Goal: Task Accomplishment & Management: Use online tool/utility

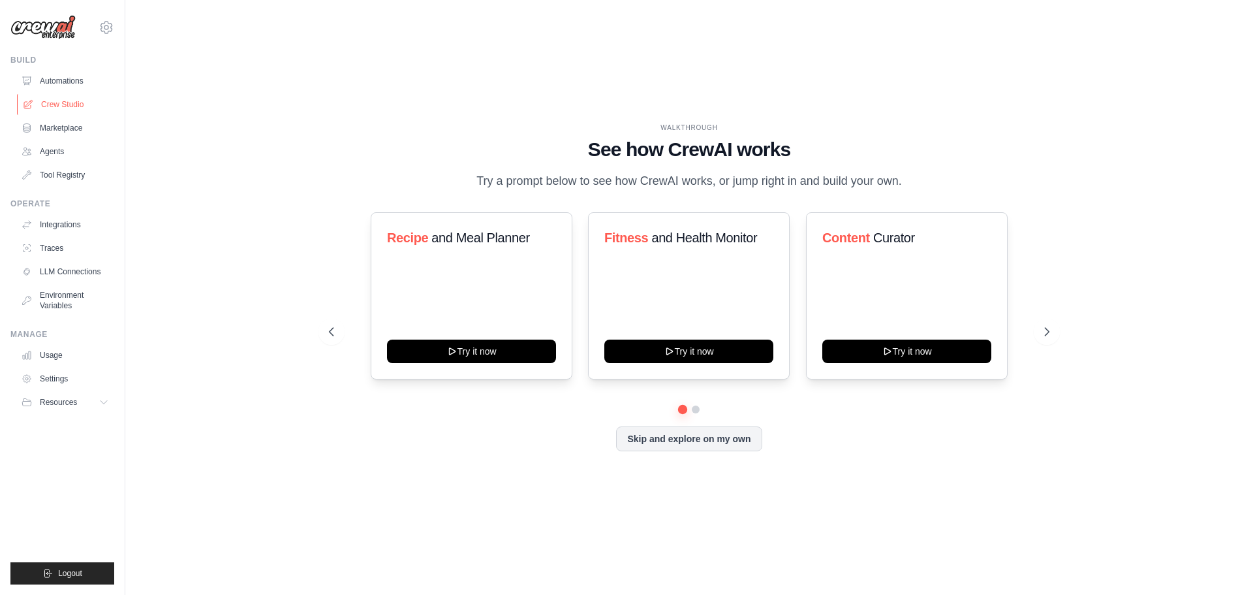
click at [52, 106] on link "Crew Studio" at bounding box center [66, 104] width 99 height 21
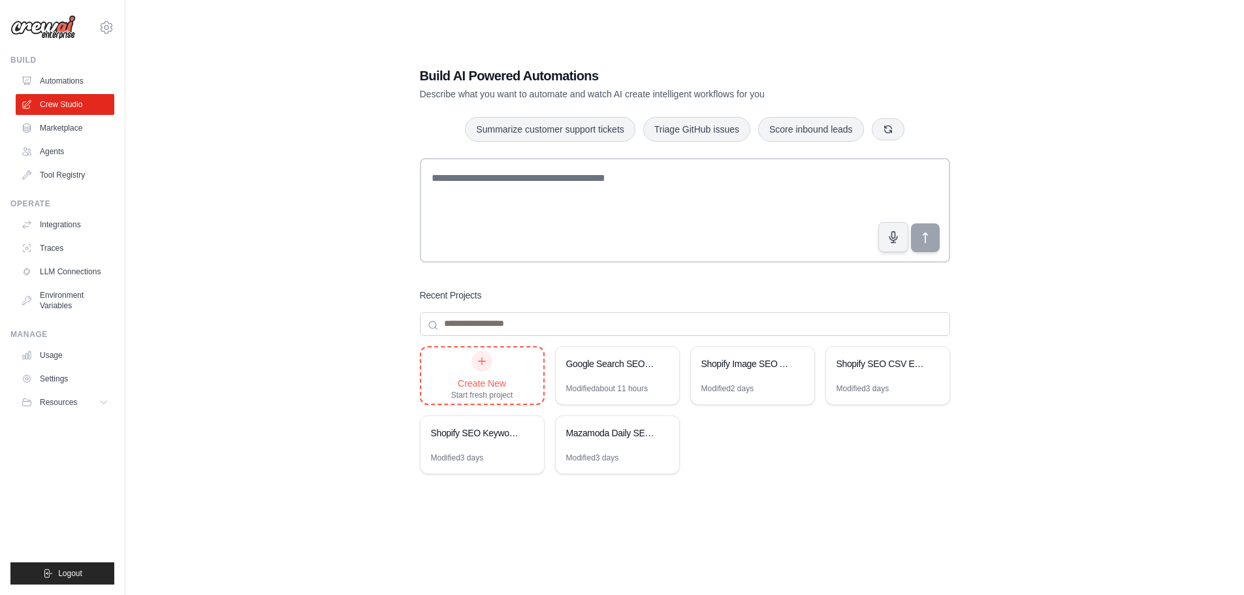
click at [486, 379] on div "Create New" at bounding box center [482, 383] width 62 height 13
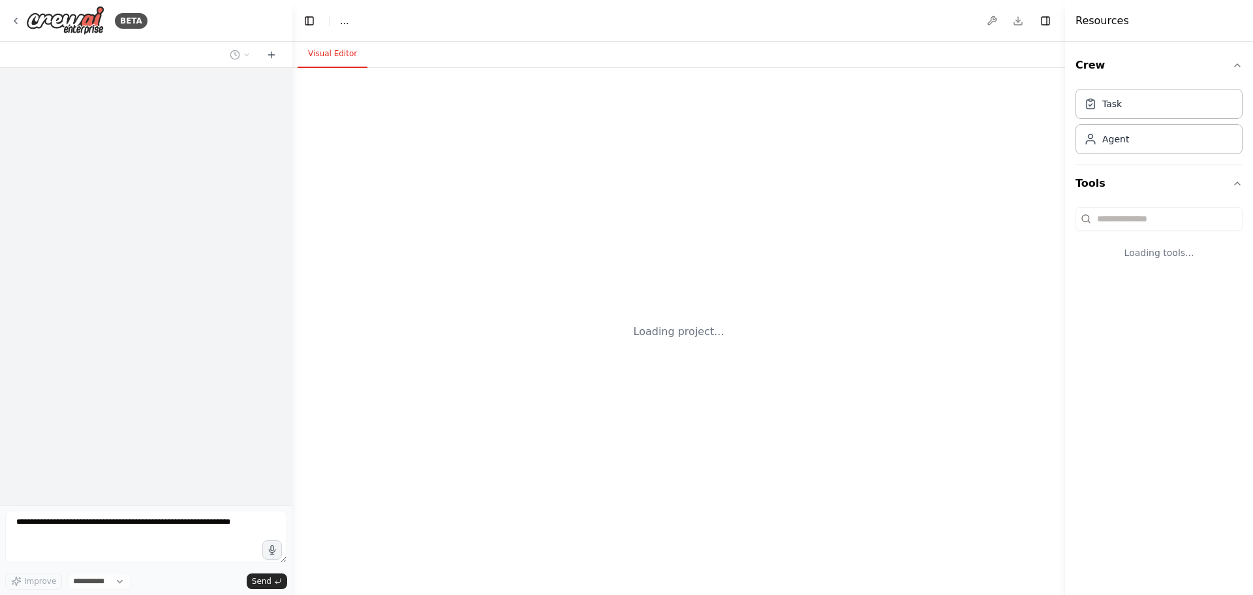
select select "****"
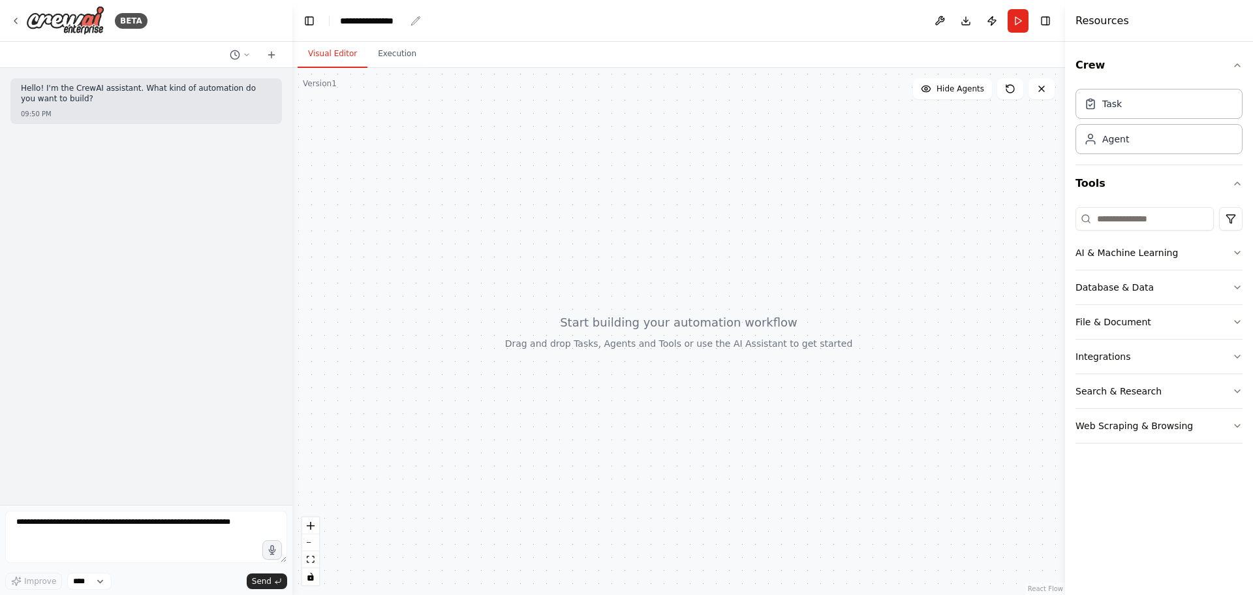
click at [385, 18] on div "**********" at bounding box center [372, 20] width 65 height 13
click at [401, 21] on div "**********" at bounding box center [389, 20] width 98 height 13
click at [415, 23] on div "**********" at bounding box center [389, 20] width 98 height 13
drag, startPoint x: 406, startPoint y: 21, endPoint x: 348, endPoint y: 25, distance: 58.2
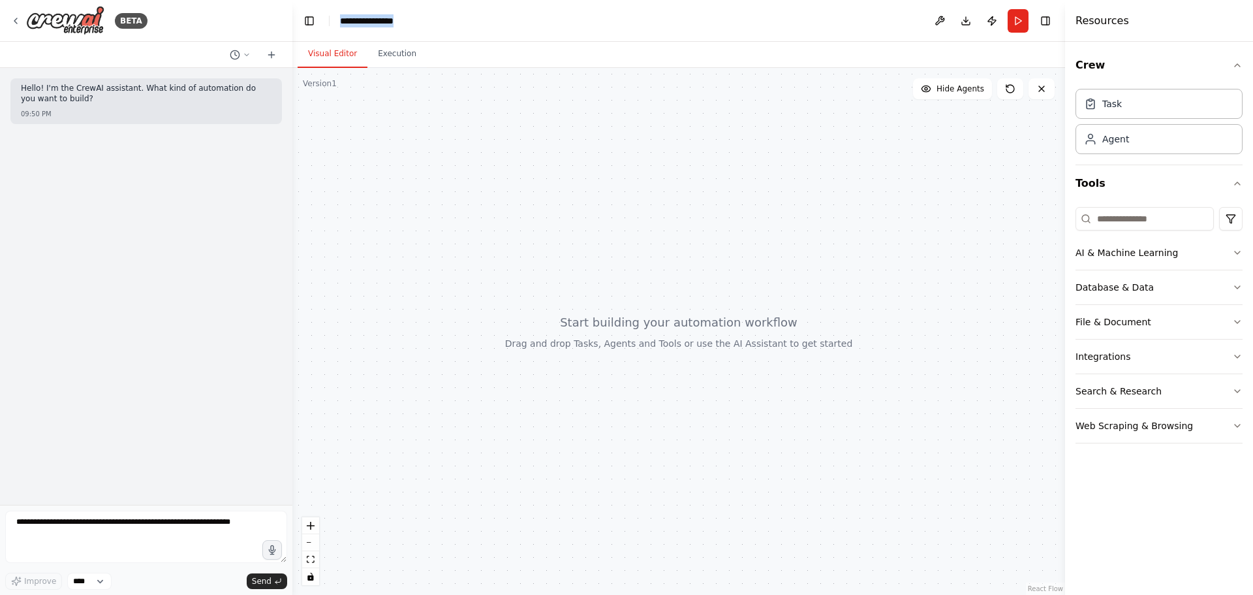
click at [347, 24] on div "**********" at bounding box center [389, 20] width 98 height 13
paste div "breadcrumb"
click at [1100, 142] on div "Agent" at bounding box center [1106, 138] width 45 height 13
click at [1122, 142] on div "Agent" at bounding box center [1116, 138] width 27 height 13
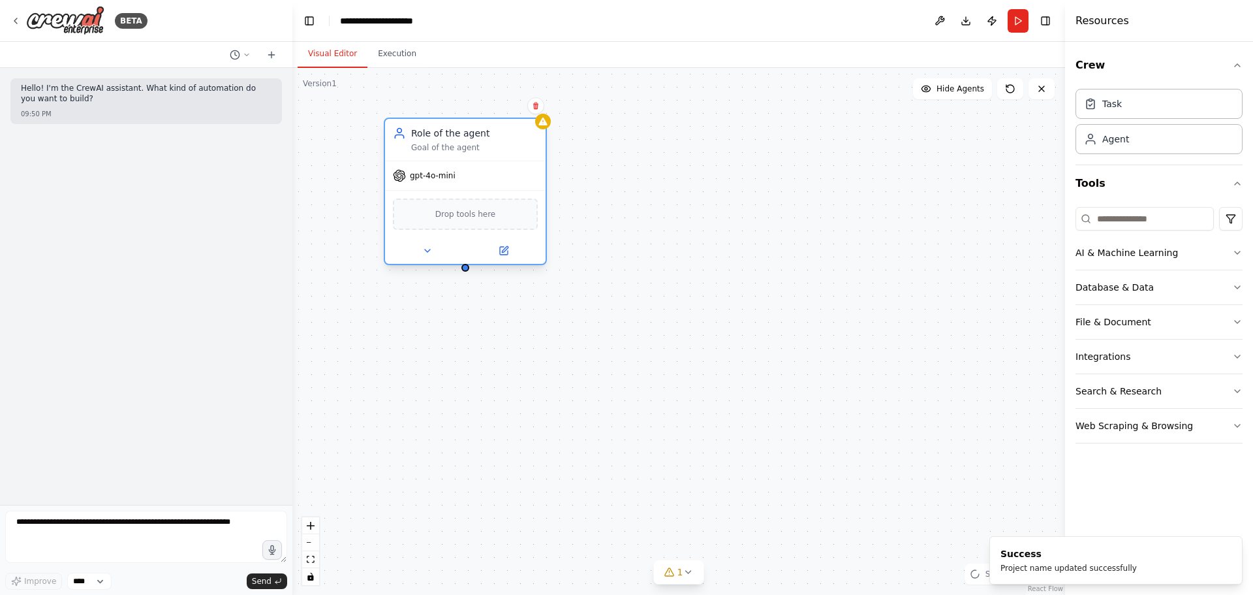
drag, startPoint x: 789, startPoint y: 265, endPoint x: 443, endPoint y: 138, distance: 368.4
click at [443, 138] on div "Role of the agent" at bounding box center [474, 133] width 127 height 13
click at [532, 106] on icon at bounding box center [536, 106] width 8 height 8
click at [535, 105] on icon at bounding box center [536, 106] width 8 height 8
click at [537, 106] on icon at bounding box center [535, 105] width 5 height 7
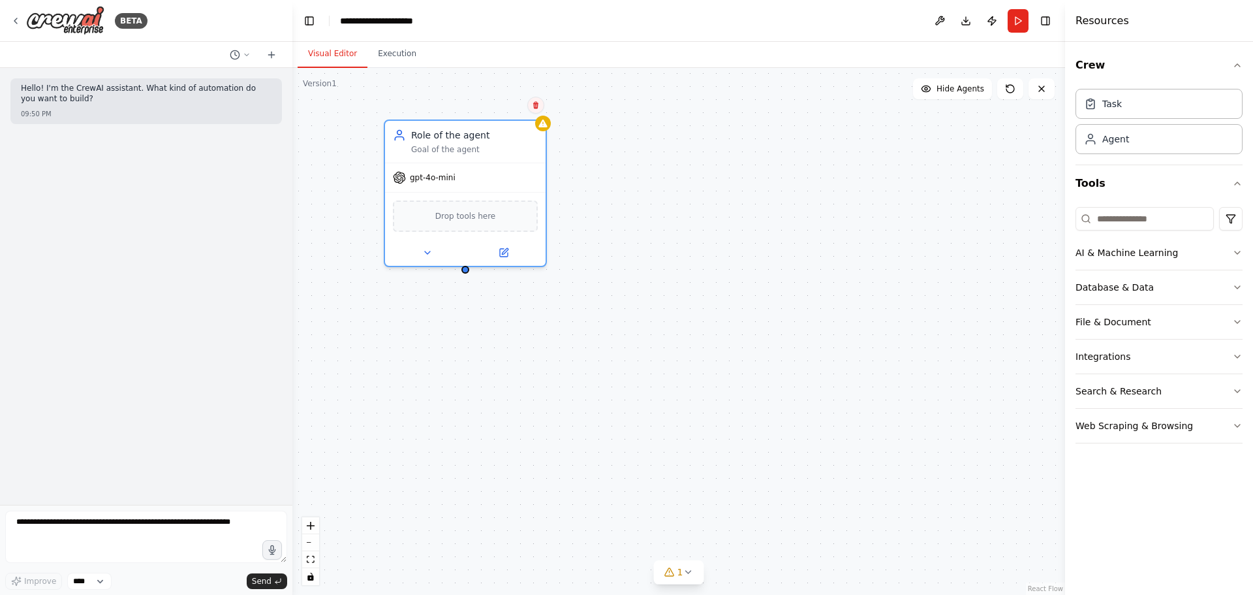
click at [539, 106] on icon at bounding box center [535, 105] width 5 height 7
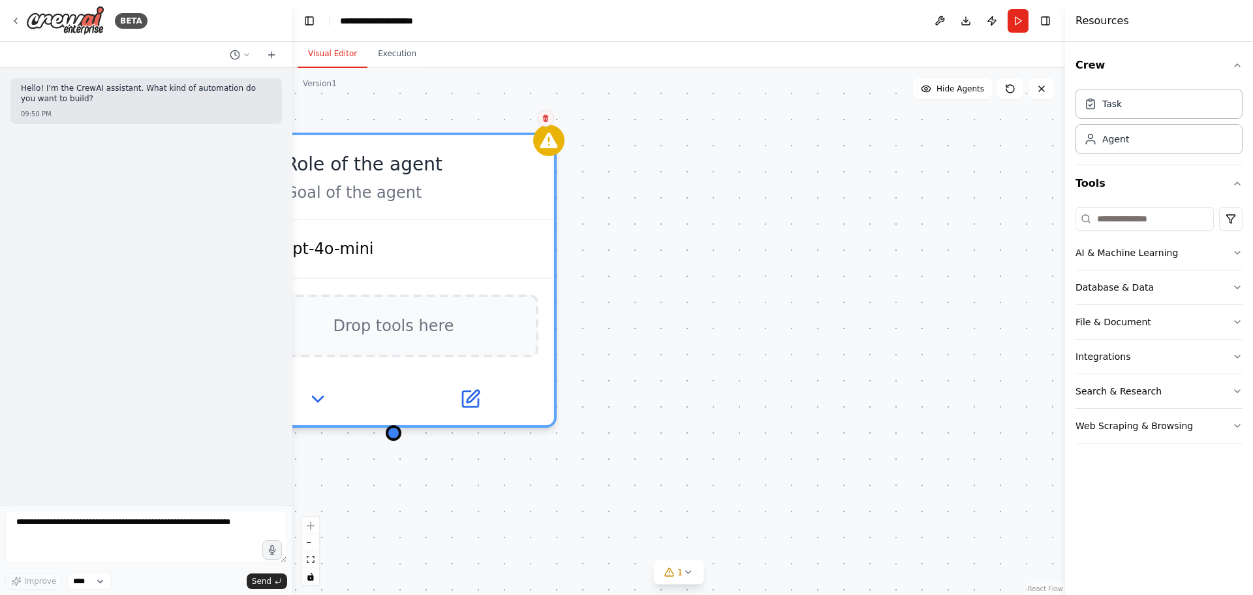
click at [544, 113] on button at bounding box center [545, 118] width 17 height 17
click at [549, 115] on icon at bounding box center [546, 118] width 8 height 8
click at [512, 116] on button "Confirm" at bounding box center [509, 118] width 46 height 16
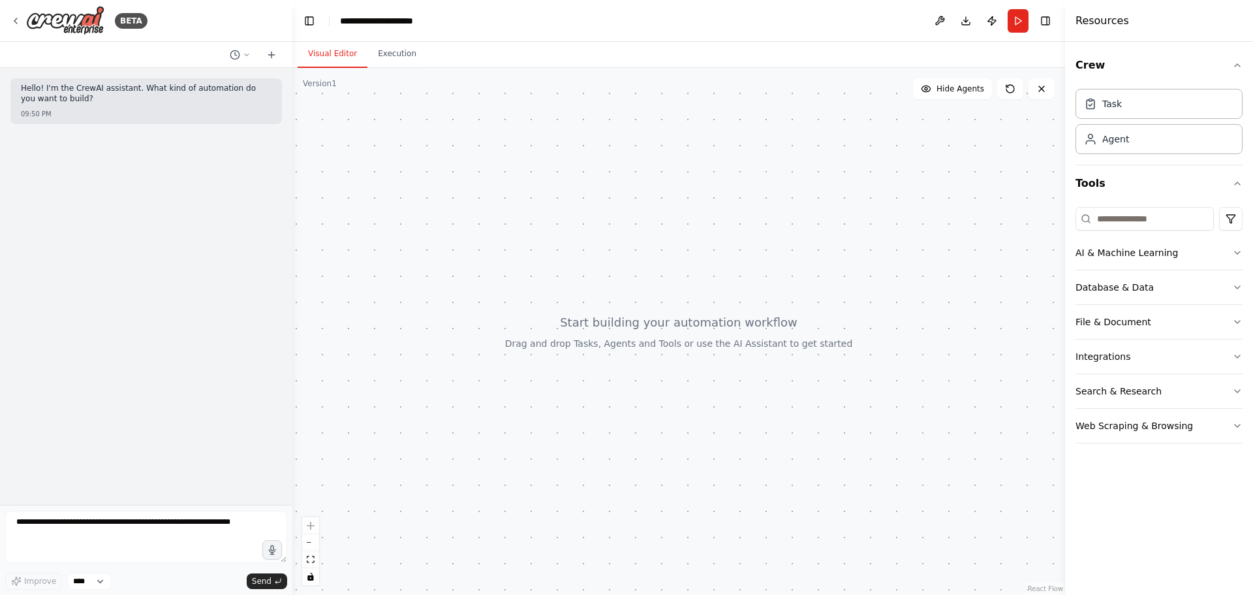
click at [471, 172] on div at bounding box center [678, 331] width 773 height 527
click at [309, 539] on button "zoom out" at bounding box center [310, 542] width 17 height 17
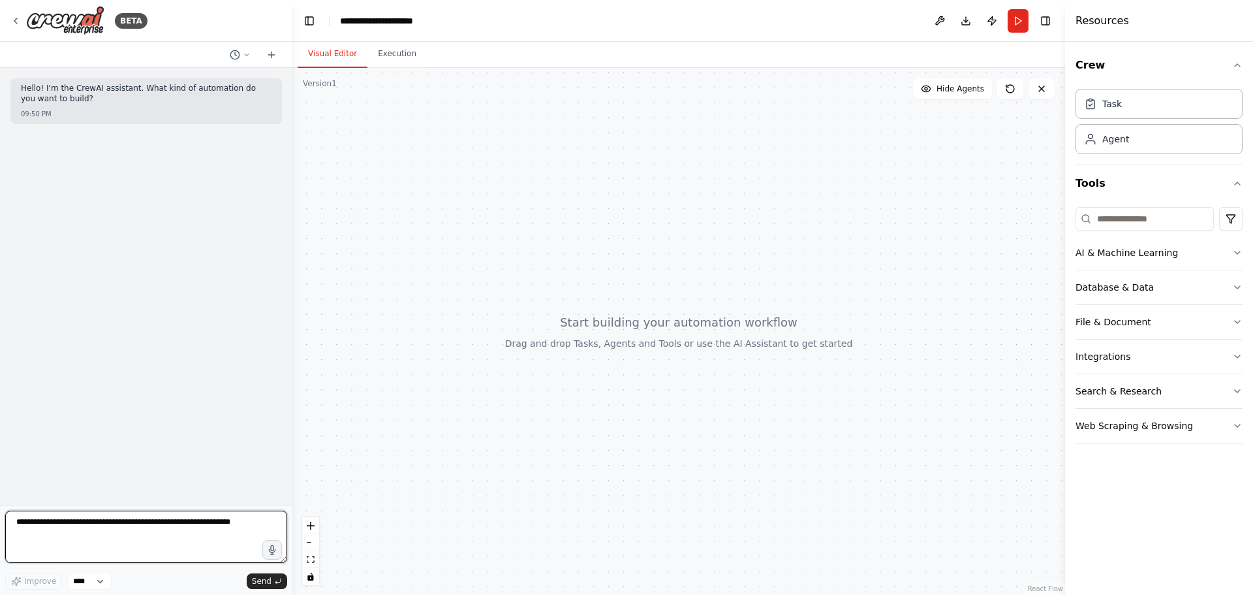
click at [106, 532] on textarea at bounding box center [146, 536] width 282 height 52
paste textarea "**********"
type textarea "**********"
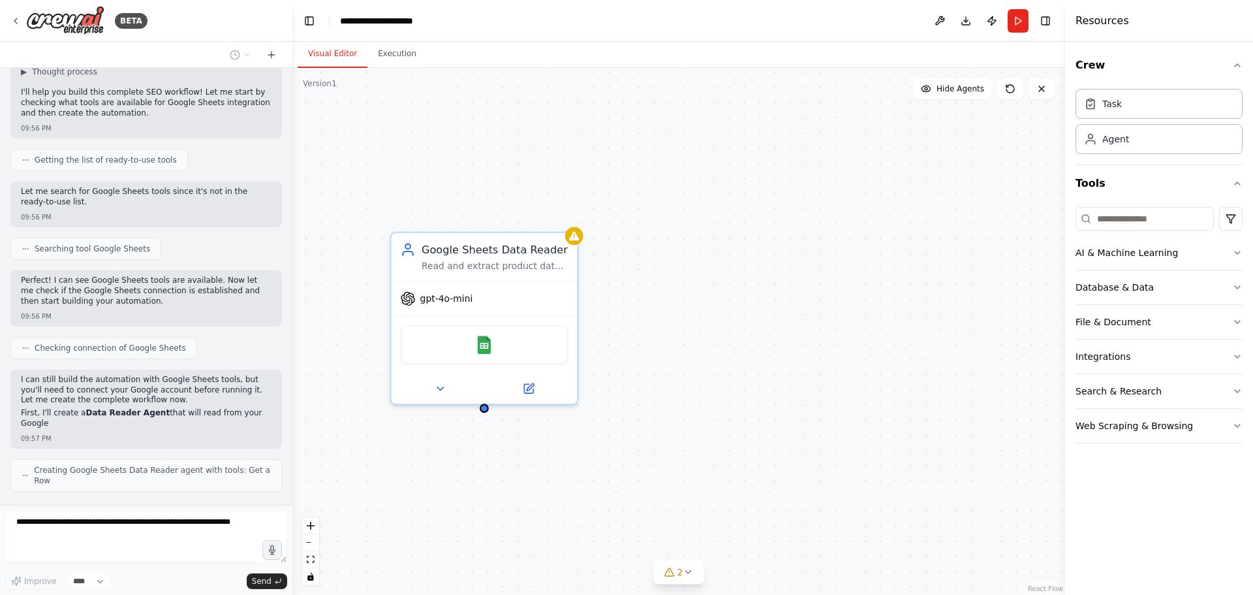
scroll to position [462, 0]
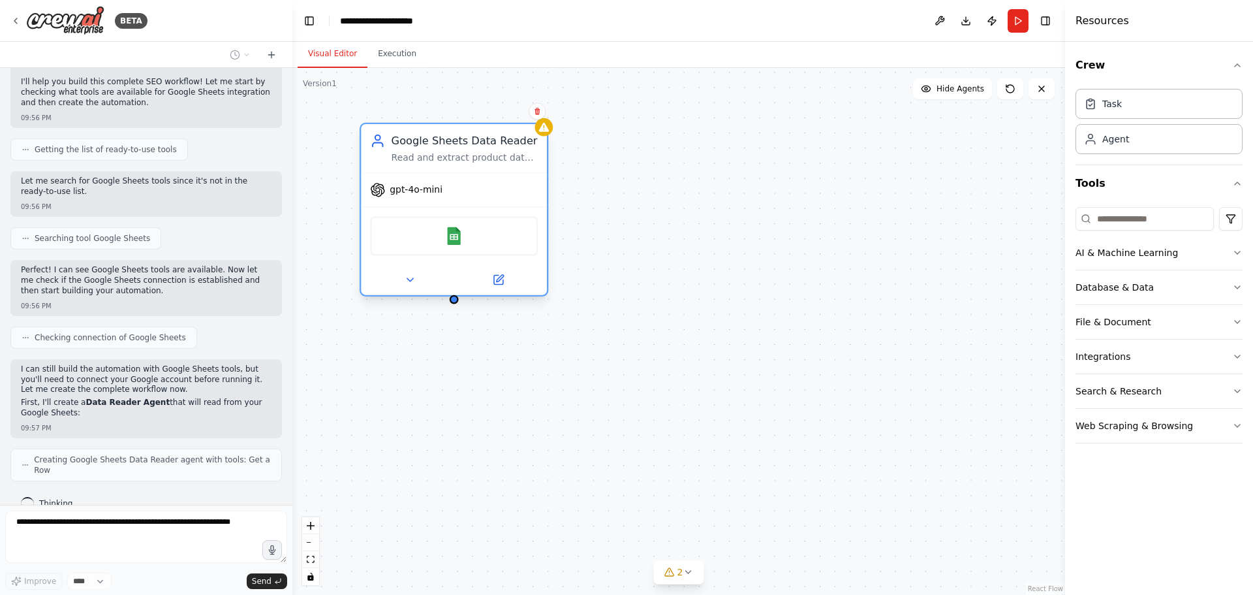
drag, startPoint x: 458, startPoint y: 251, endPoint x: 429, endPoint y: 142, distance: 112.3
click at [429, 142] on div "Google Sheets Data Reader" at bounding box center [465, 140] width 147 height 15
click at [453, 243] on img at bounding box center [454, 236] width 18 height 18
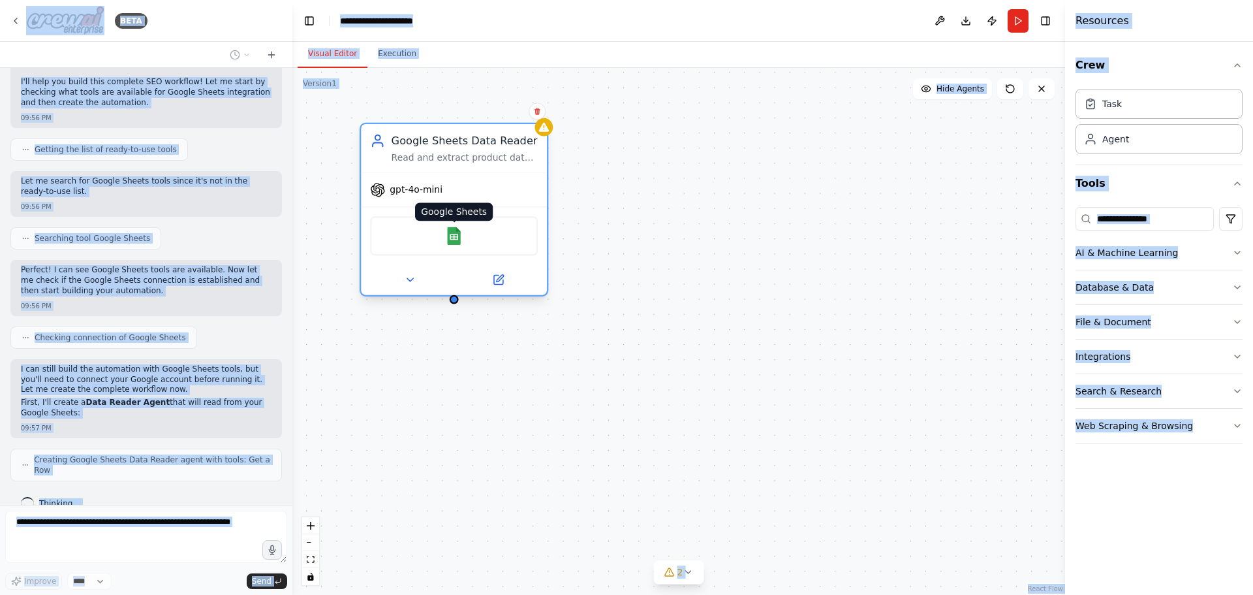
click at [453, 243] on img at bounding box center [454, 236] width 18 height 18
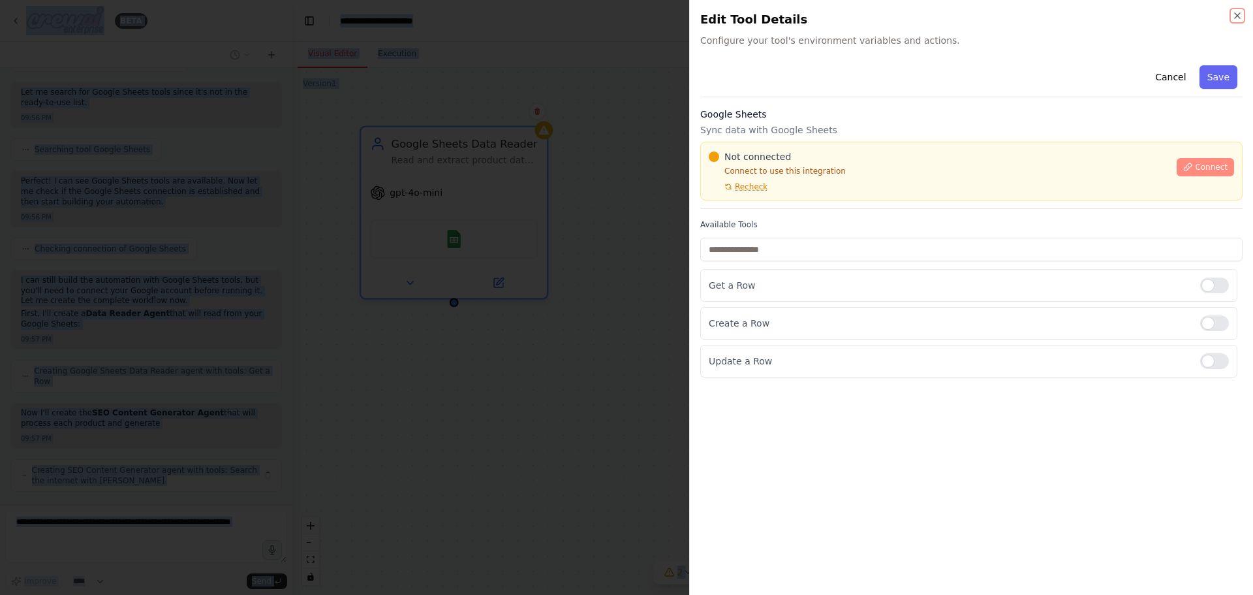
scroll to position [561, 0]
click at [1215, 167] on span "Connect" at bounding box center [1211, 167] width 33 height 10
click at [741, 187] on span "Recheck" at bounding box center [751, 186] width 33 height 10
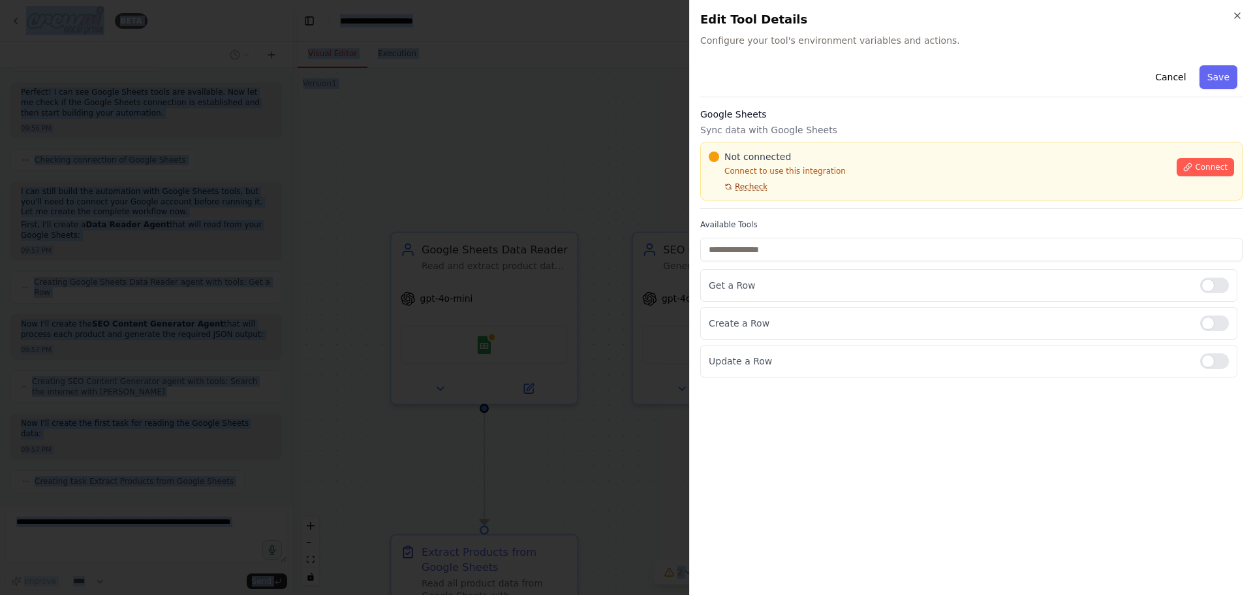
click at [763, 185] on span "Recheck" at bounding box center [751, 186] width 33 height 10
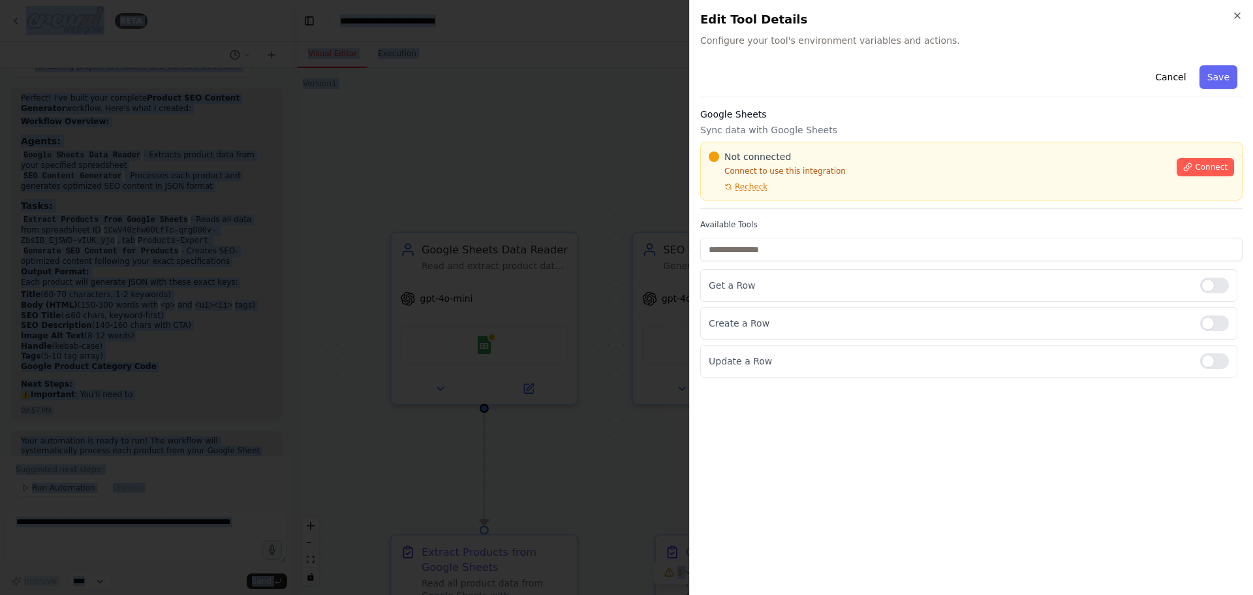
scroll to position [1319, 0]
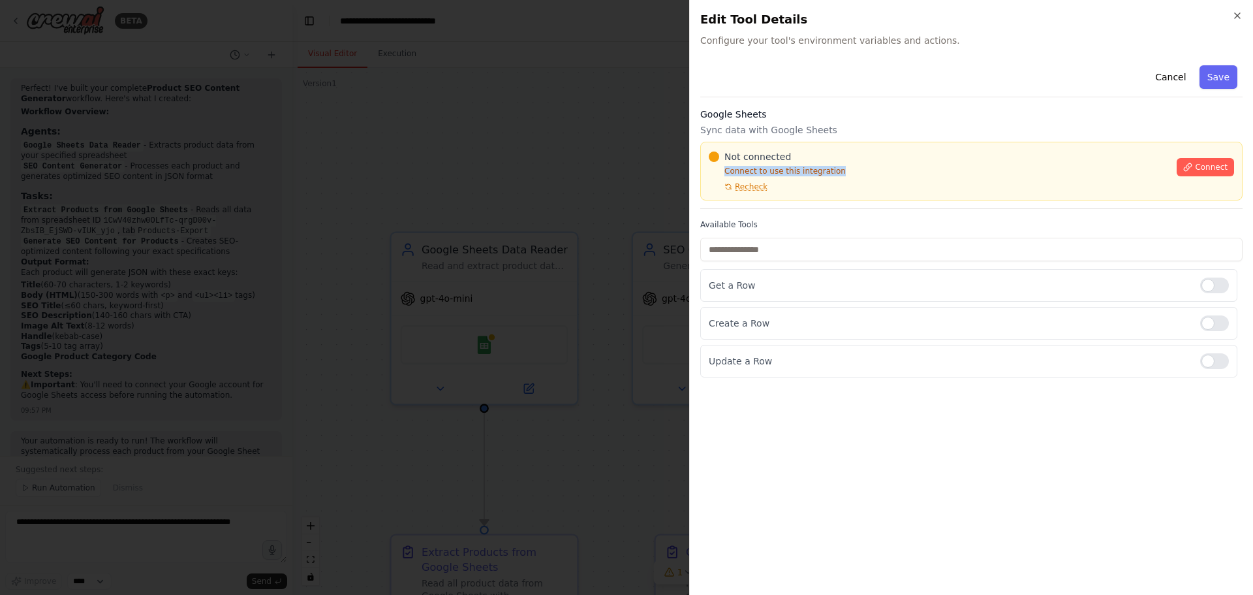
click at [855, 163] on div "Not connected Connect to use this integration Recheck" at bounding box center [939, 171] width 460 height 42
click at [680, 181] on div at bounding box center [626, 297] width 1253 height 595
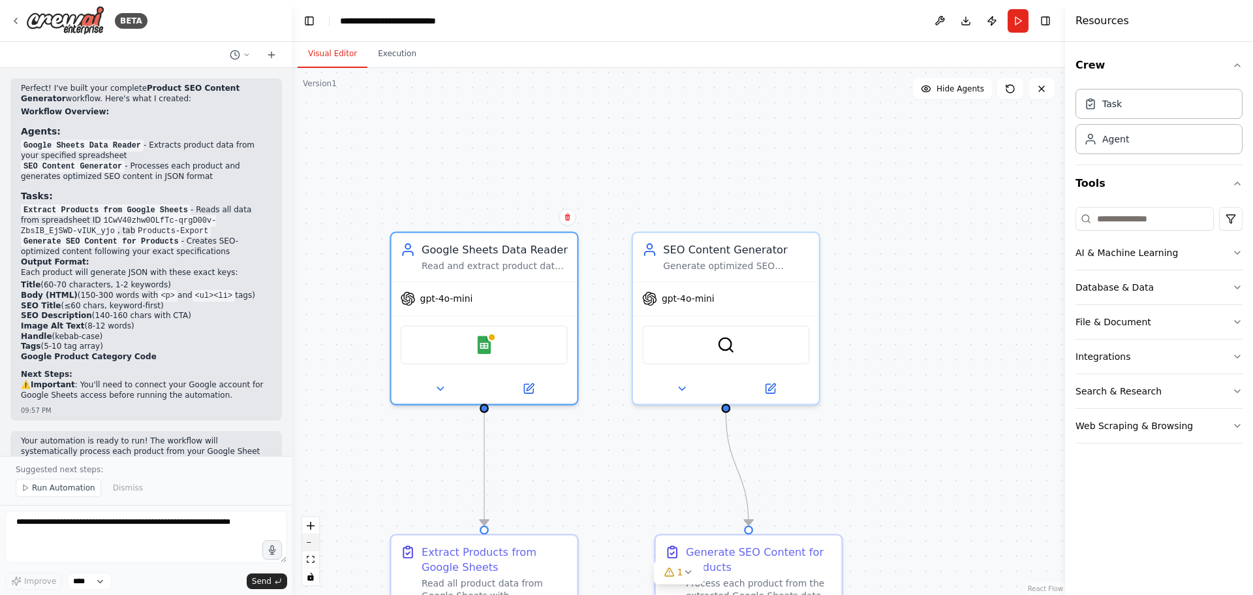
click at [314, 542] on icon "zoom out" at bounding box center [311, 542] width 8 height 1
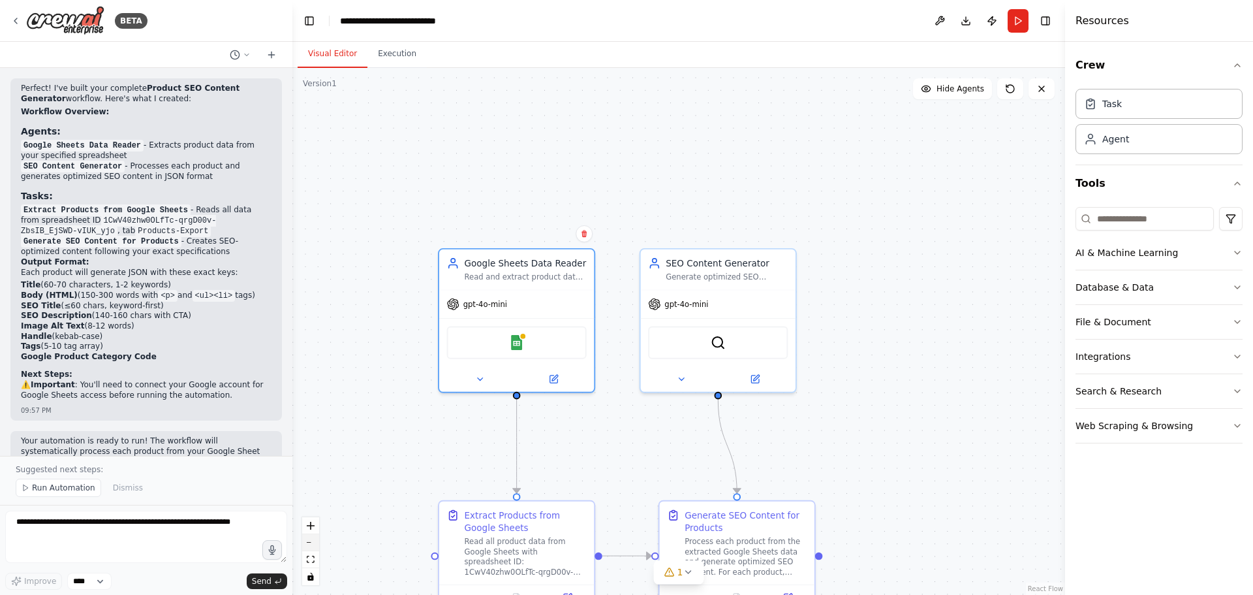
click at [314, 542] on icon "zoom out" at bounding box center [311, 542] width 8 height 1
click at [313, 542] on icon "zoom out" at bounding box center [311, 542] width 8 height 1
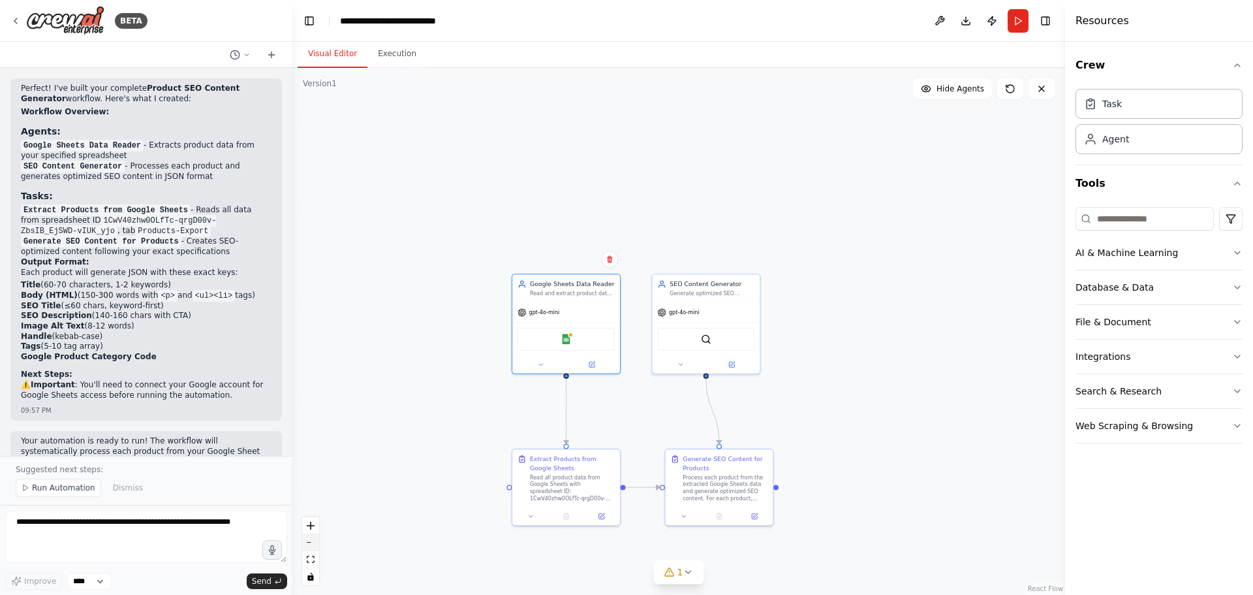
click at [309, 543] on button "zoom out" at bounding box center [310, 542] width 17 height 17
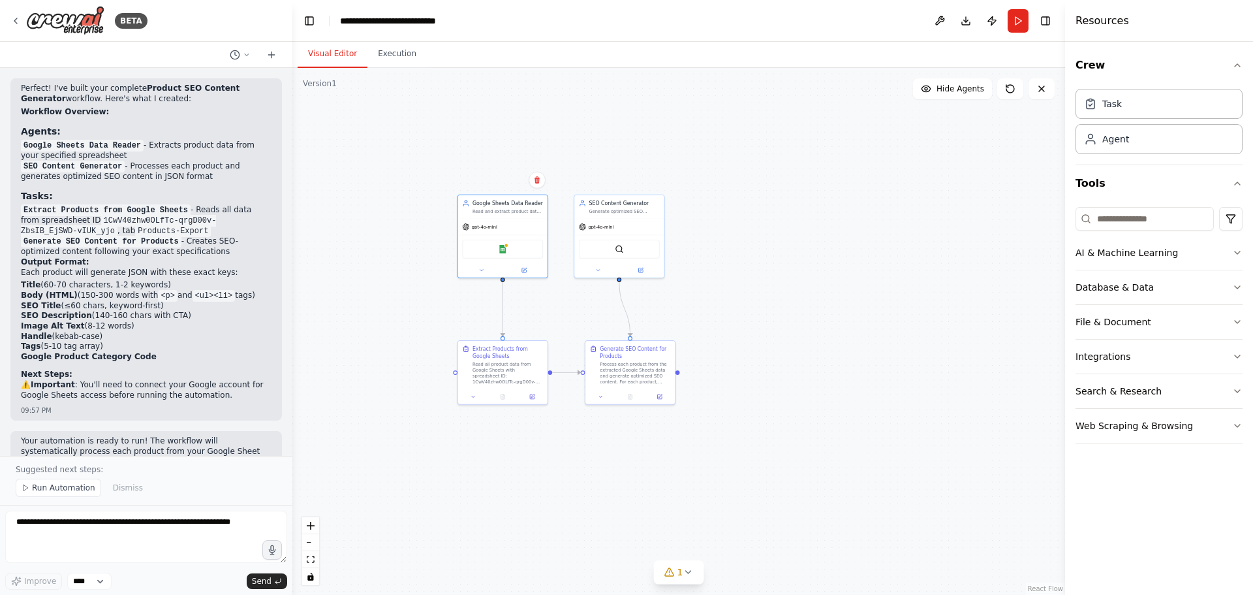
drag, startPoint x: 513, startPoint y: 388, endPoint x: 461, endPoint y: 293, distance: 108.7
click at [428, 298] on div ".deletable-edge-delete-btn { width: 20px; height: 20px; border: 0px solid #ffff…" at bounding box center [678, 331] width 773 height 527
click at [405, 55] on button "Execution" at bounding box center [397, 53] width 59 height 27
click at [341, 54] on button "Visual Editor" at bounding box center [333, 53] width 70 height 27
click at [681, 581] on button "1" at bounding box center [679, 572] width 50 height 24
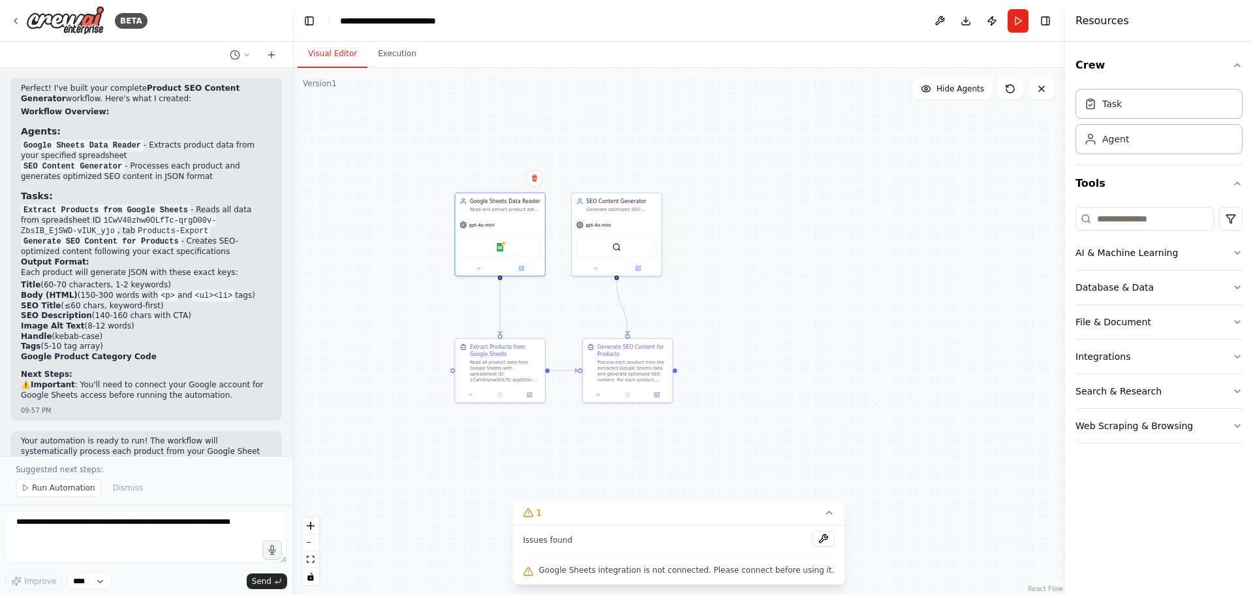
click at [752, 395] on div ".deletable-edge-delete-btn { width: 20px; height: 20px; border: 0px solid #ffff…" at bounding box center [678, 331] width 773 height 527
